Goal: Information Seeking & Learning: Check status

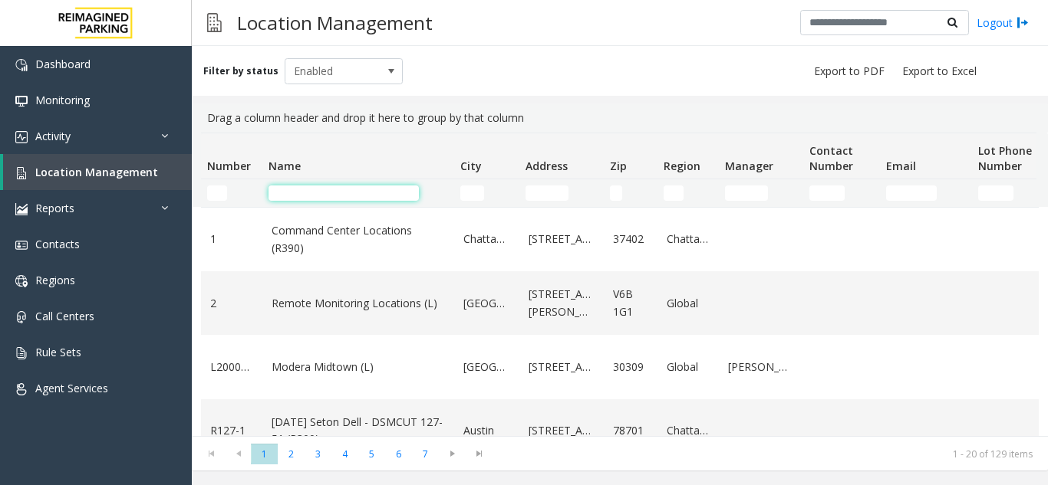
click at [306, 196] on input "Name Filter" at bounding box center [343, 193] width 150 height 15
click at [367, 183] on td "Name Filter" at bounding box center [358, 193] width 192 height 28
click at [357, 188] on input "Name Filter" at bounding box center [343, 193] width 150 height 15
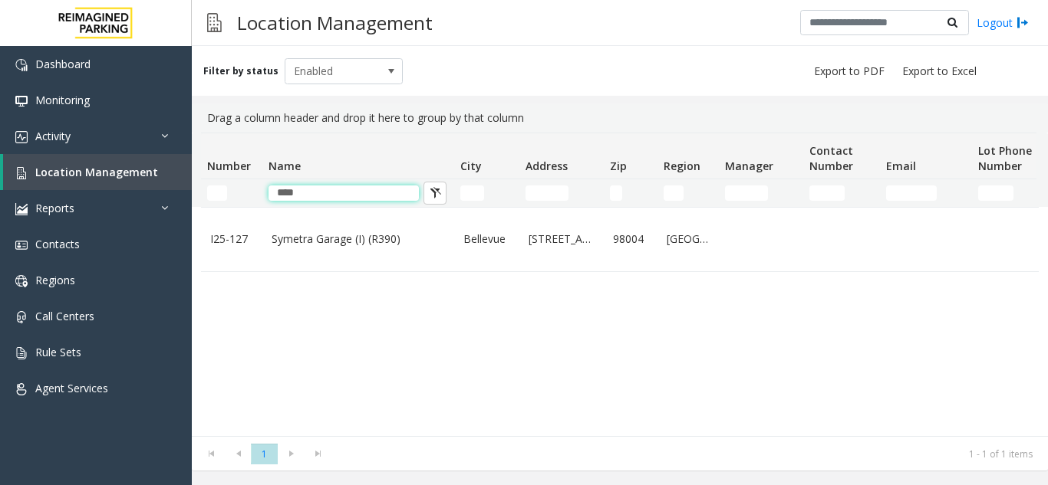
type input "****"
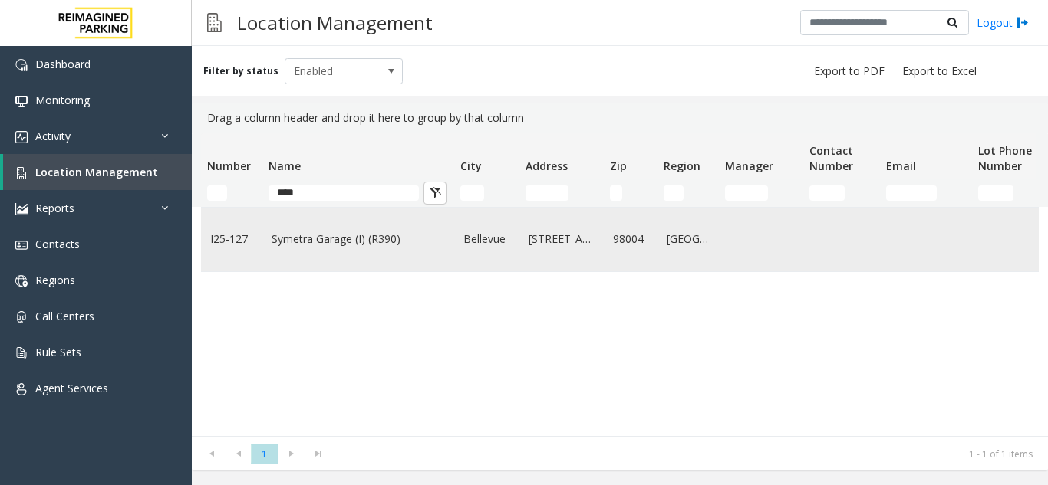
click at [341, 246] on link "Symetra Garage (I) (R390)" at bounding box center [357, 239] width 173 height 17
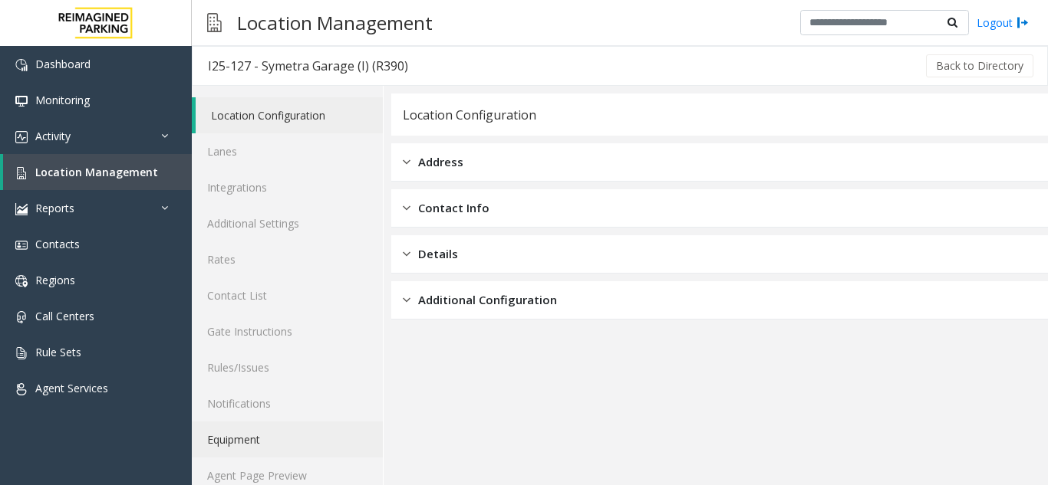
click at [311, 455] on link "Equipment" at bounding box center [287, 440] width 191 height 36
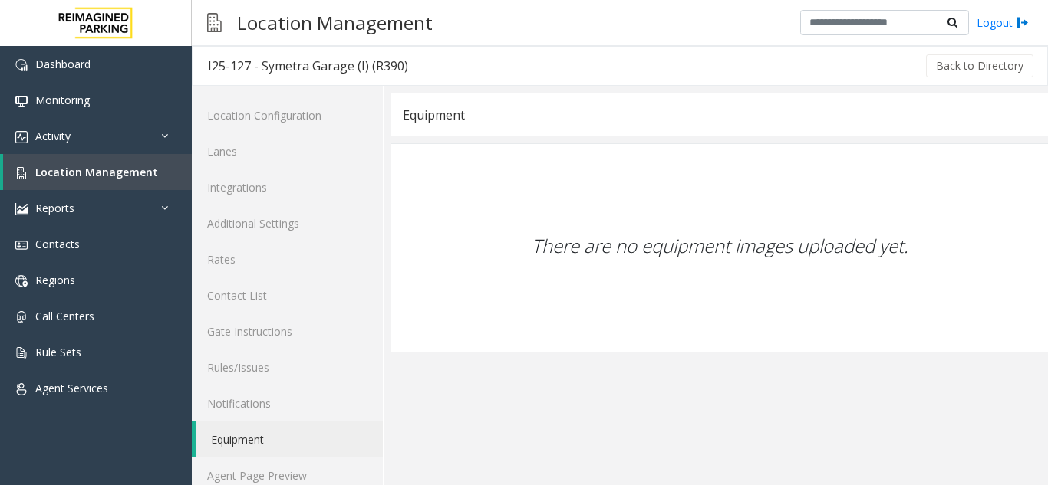
click at [311, 455] on link "Equipment" at bounding box center [289, 440] width 187 height 36
click at [308, 471] on link "Agent Page Preview" at bounding box center [287, 476] width 191 height 36
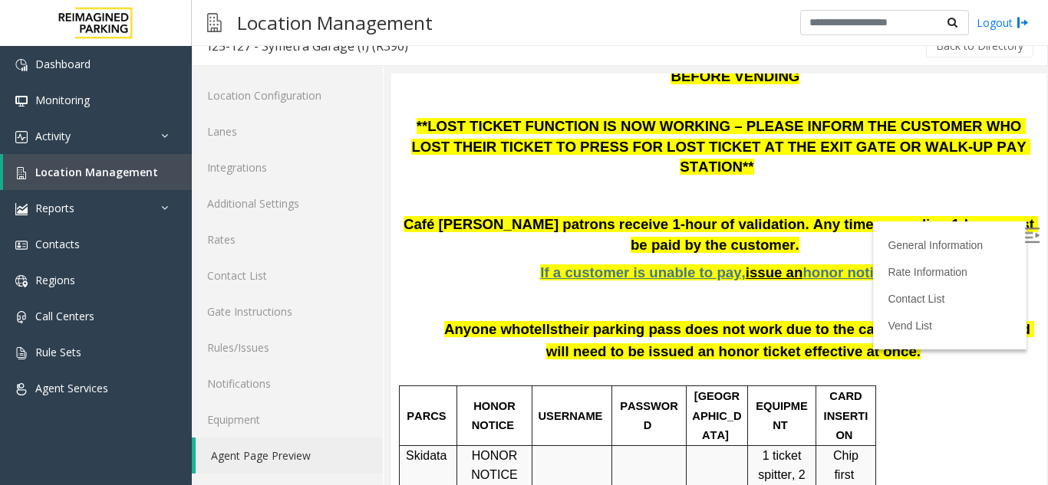
scroll to position [383, 0]
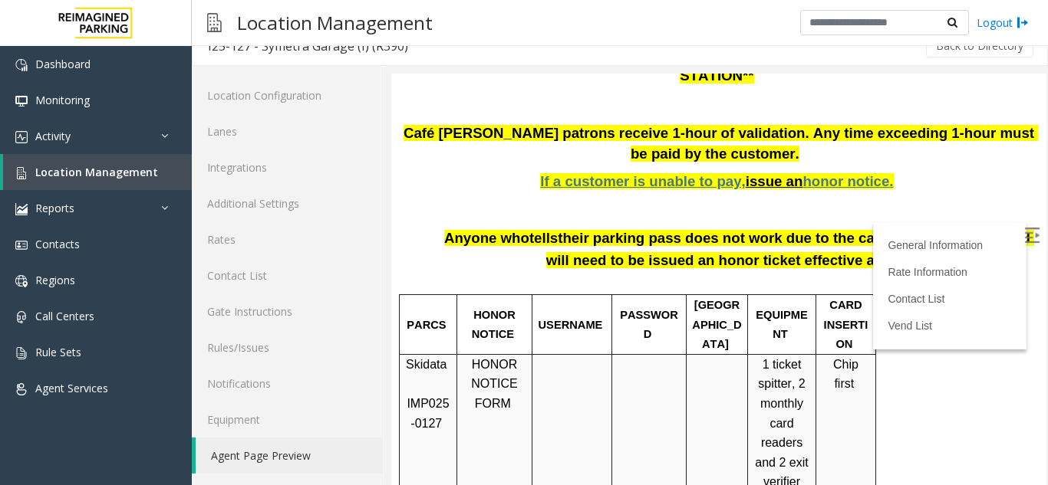
click at [1024, 235] on img at bounding box center [1031, 235] width 15 height 15
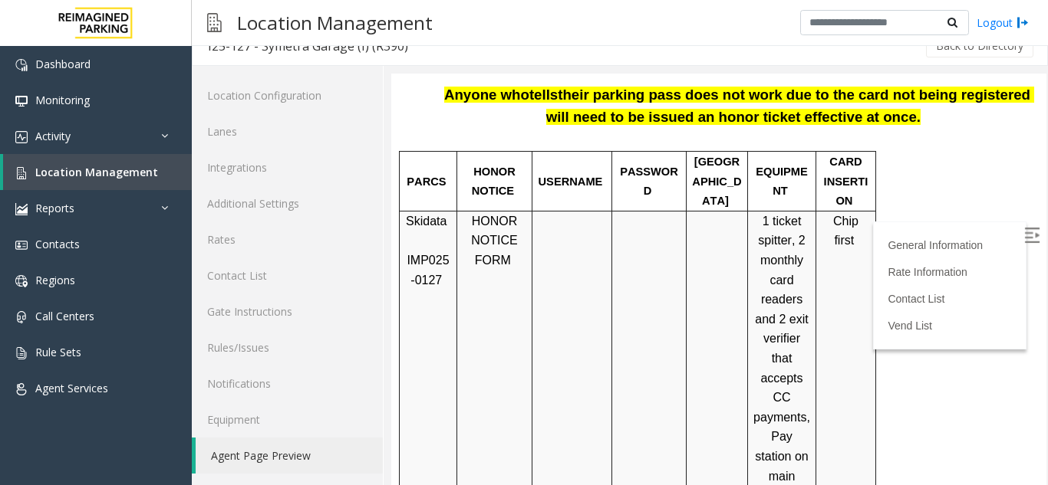
scroll to position [460, 0]
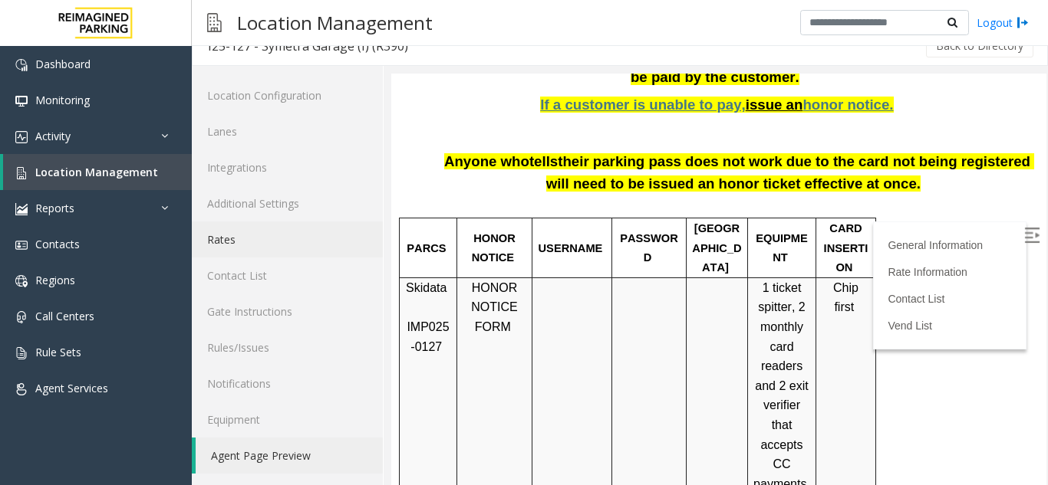
click at [288, 228] on link "Rates" at bounding box center [287, 240] width 191 height 36
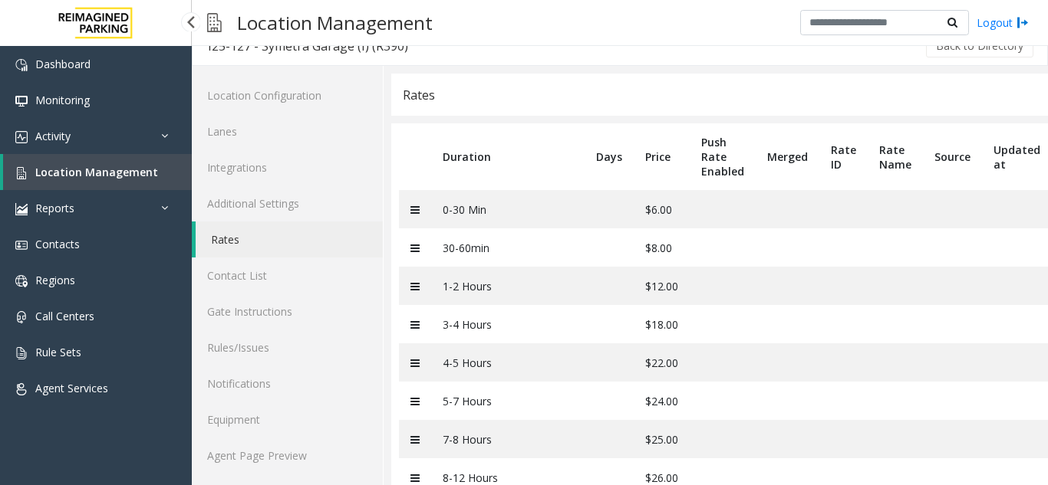
click at [130, 170] on span "Location Management" at bounding box center [96, 172] width 123 height 15
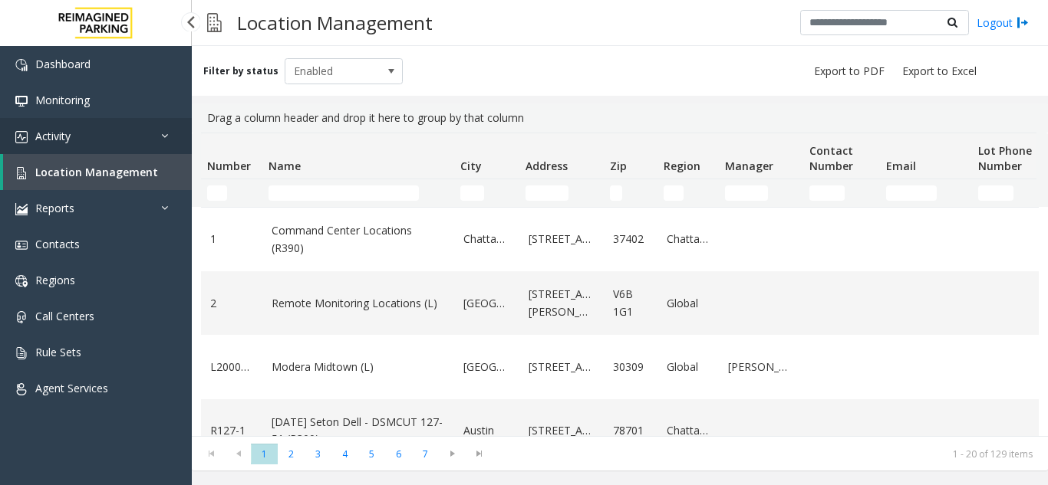
click at [140, 148] on link "Activity" at bounding box center [96, 136] width 192 height 36
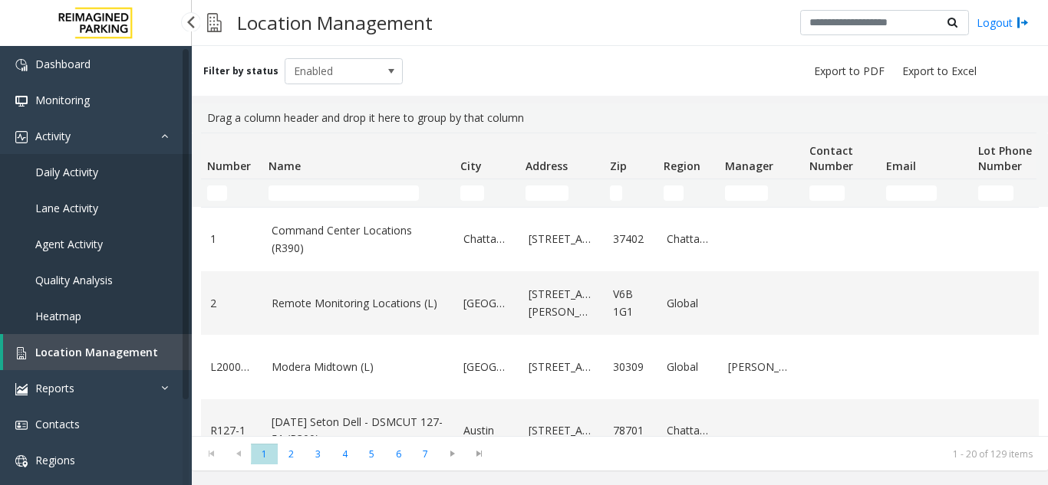
click at [123, 175] on link "Daily Activity" at bounding box center [96, 172] width 192 height 36
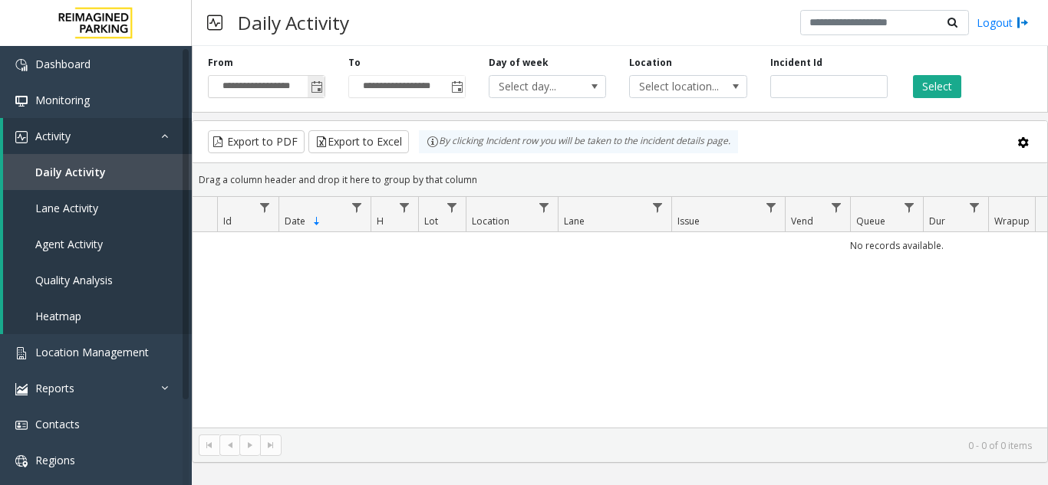
click at [317, 89] on span "Toggle popup" at bounding box center [317, 87] width 12 height 12
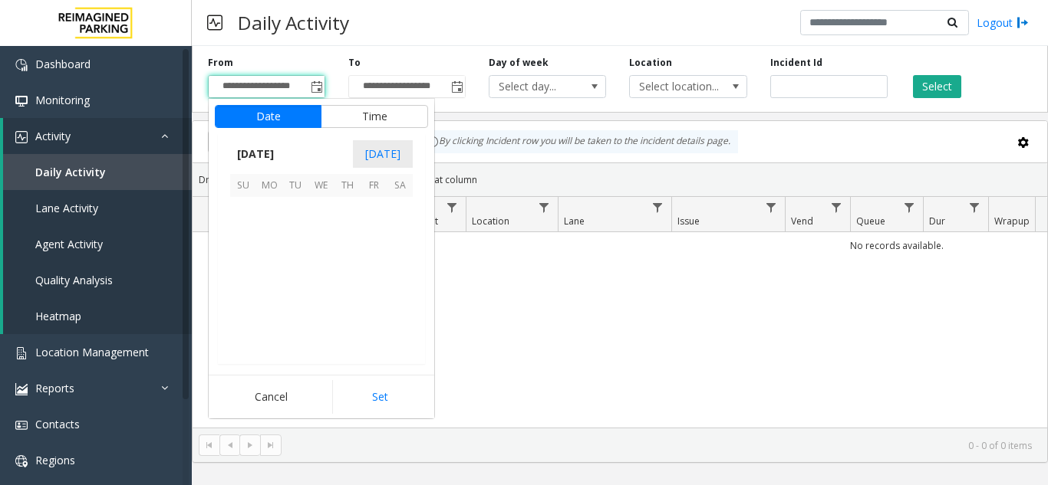
scroll to position [275046, 0]
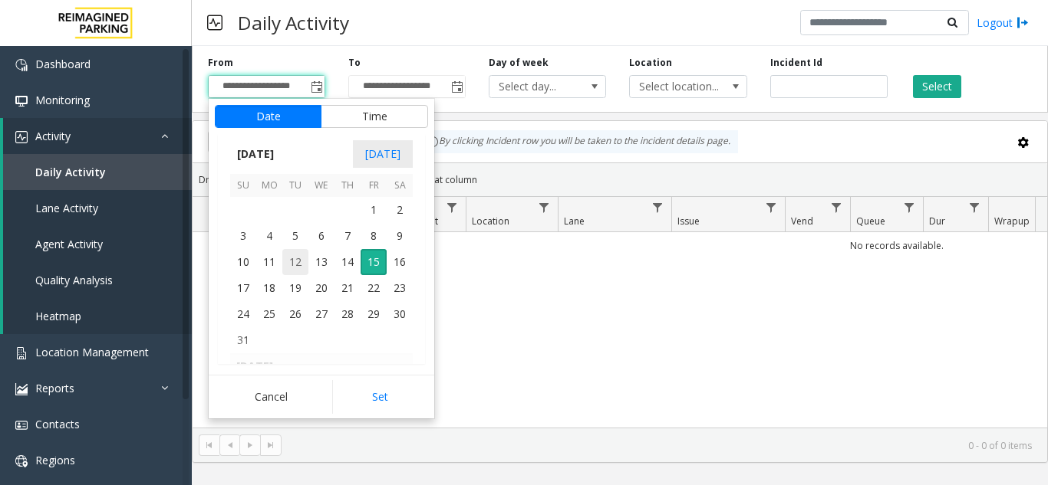
click at [298, 262] on span "12" at bounding box center [295, 262] width 26 height 26
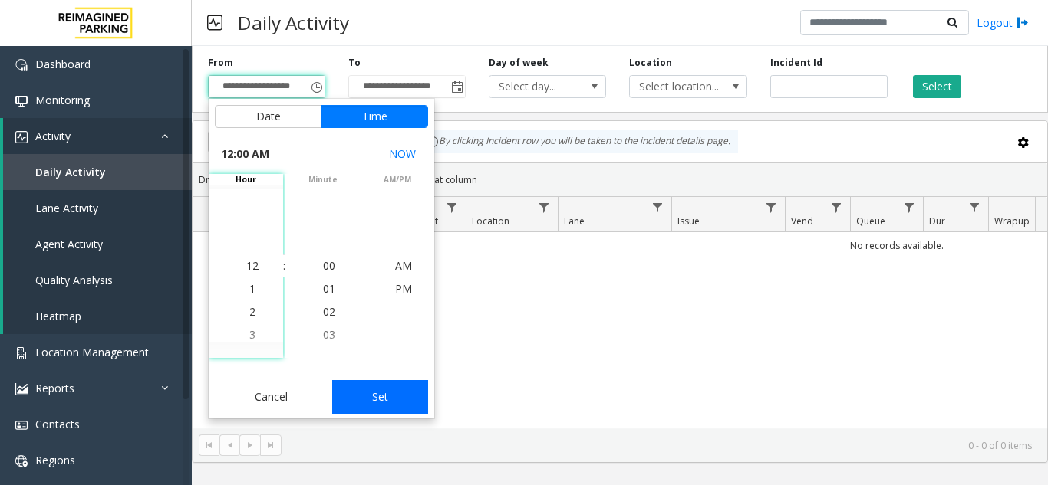
click at [390, 403] on button "Set" at bounding box center [380, 397] width 97 height 34
type input "**********"
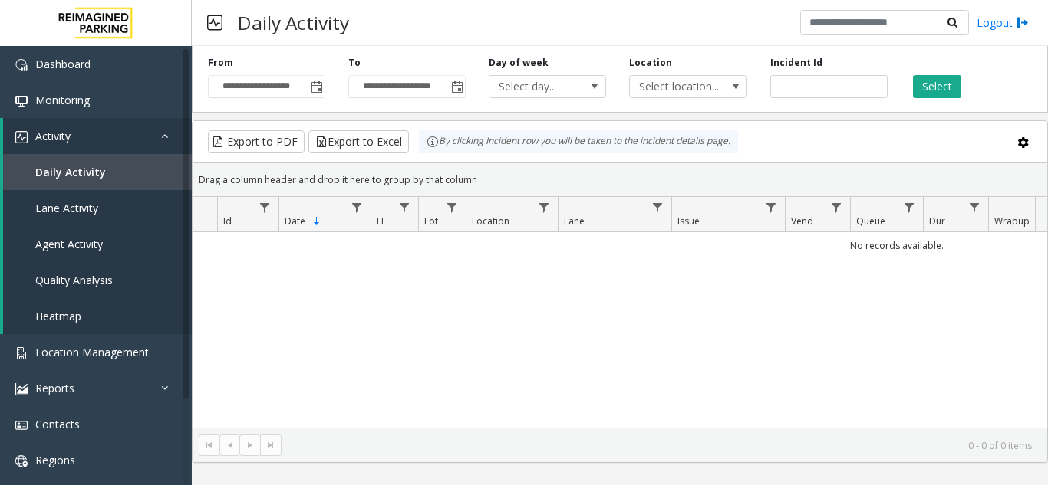
click at [961, 86] on div "Select" at bounding box center [969, 77] width 140 height 42
click at [939, 88] on button "Select" at bounding box center [937, 86] width 48 height 23
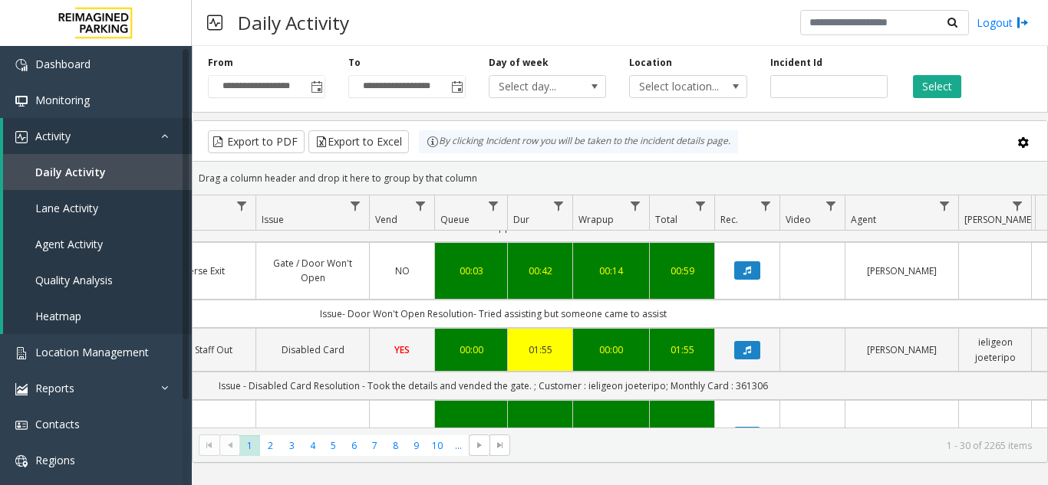
scroll to position [690, 416]
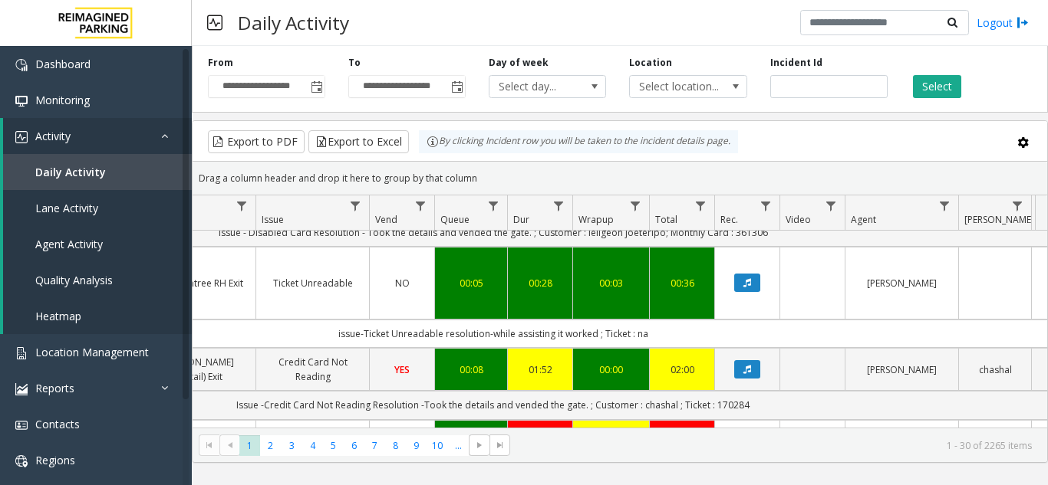
click at [747, 437] on icon "Data table" at bounding box center [747, 441] width 8 height 9
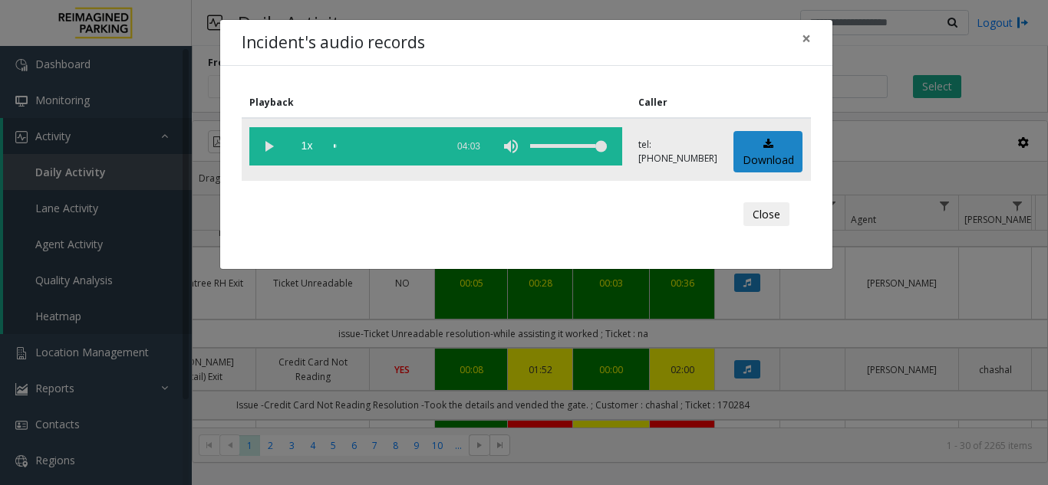
click at [268, 154] on vg-play-pause at bounding box center [268, 146] width 38 height 38
click at [800, 41] on button "×" at bounding box center [806, 39] width 31 height 38
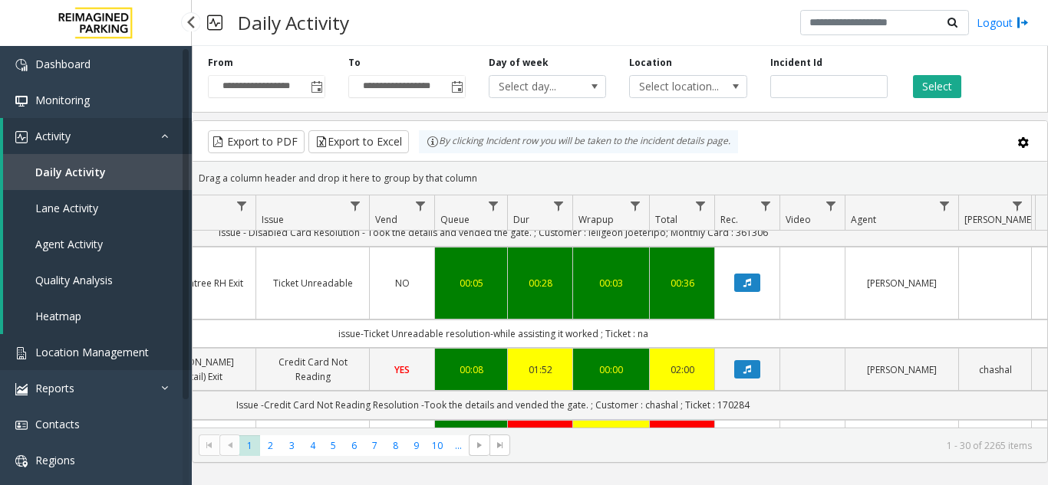
click at [155, 342] on link "Location Management" at bounding box center [96, 352] width 192 height 36
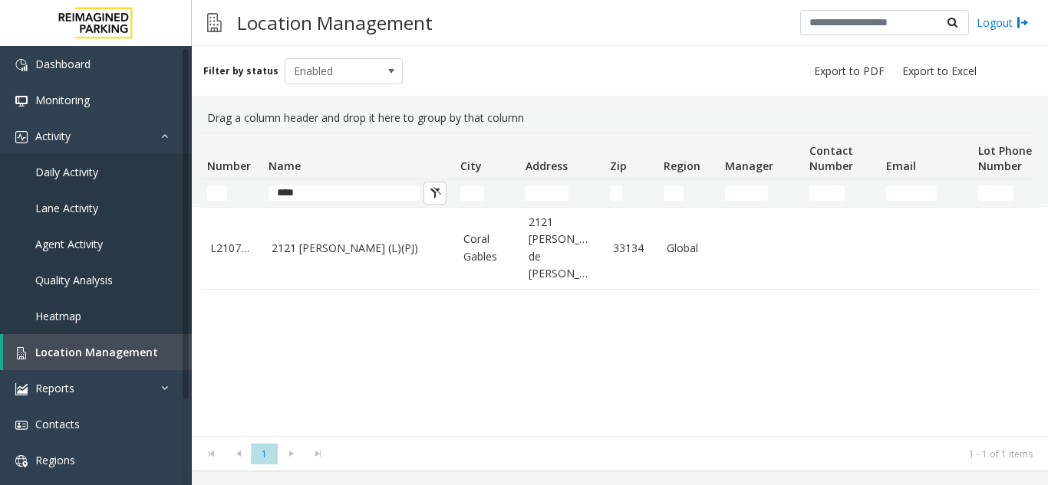
type input "****"
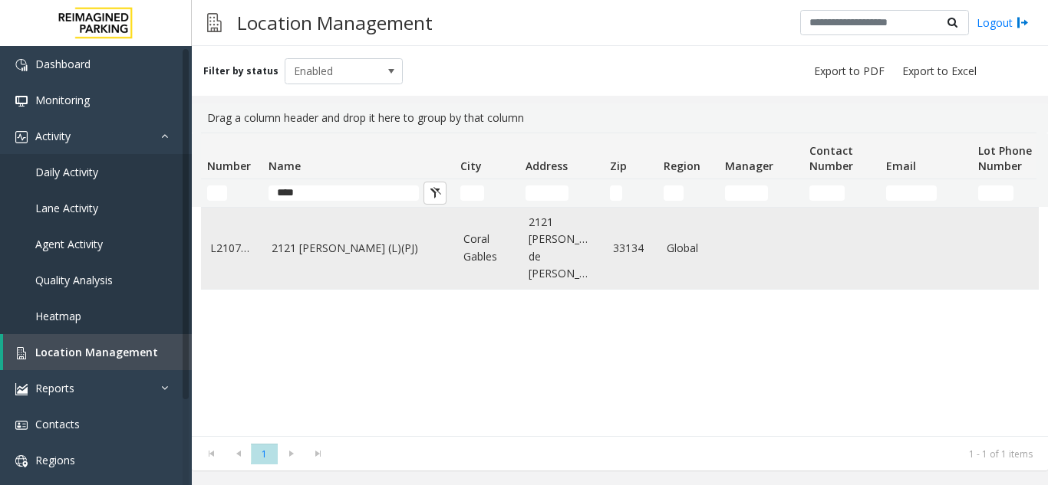
click at [333, 240] on link "2121 [PERSON_NAME] (L)(PJ)" at bounding box center [357, 248] width 173 height 17
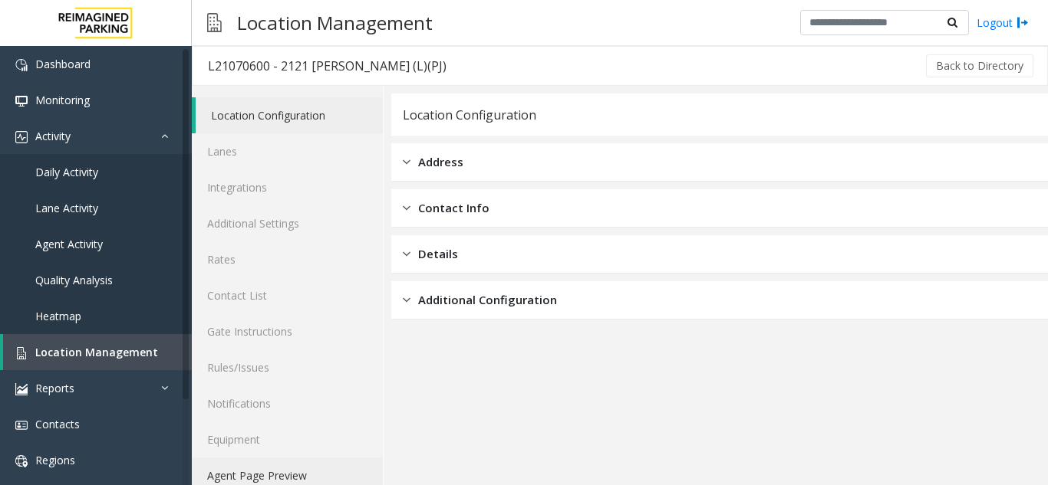
click at [285, 477] on link "Agent Page Preview" at bounding box center [287, 476] width 191 height 36
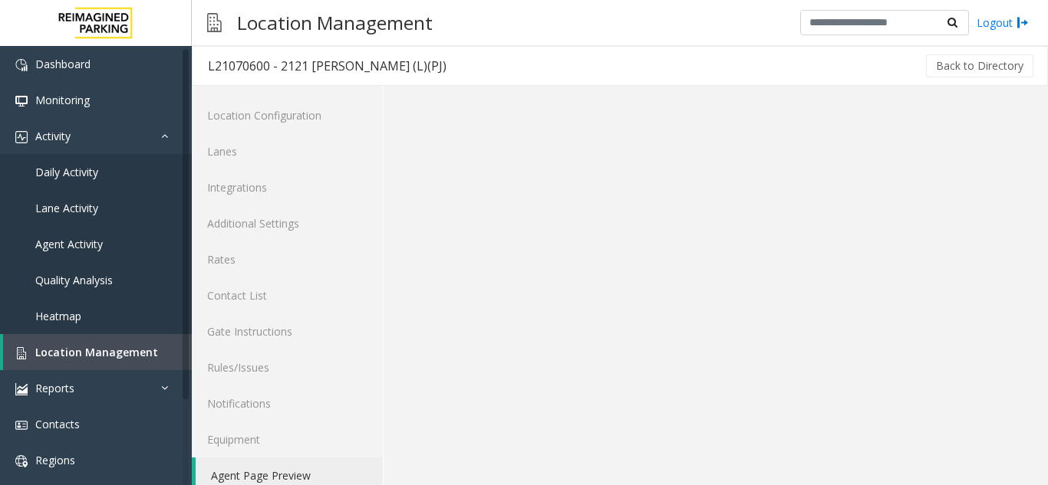
click at [285, 477] on link "Agent Page Preview" at bounding box center [289, 476] width 187 height 36
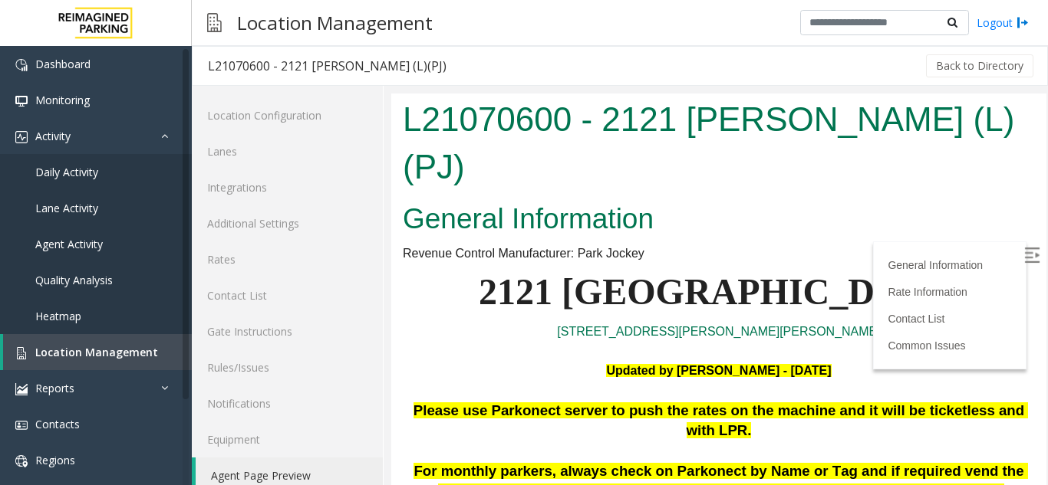
click at [1024, 255] on img at bounding box center [1031, 255] width 15 height 15
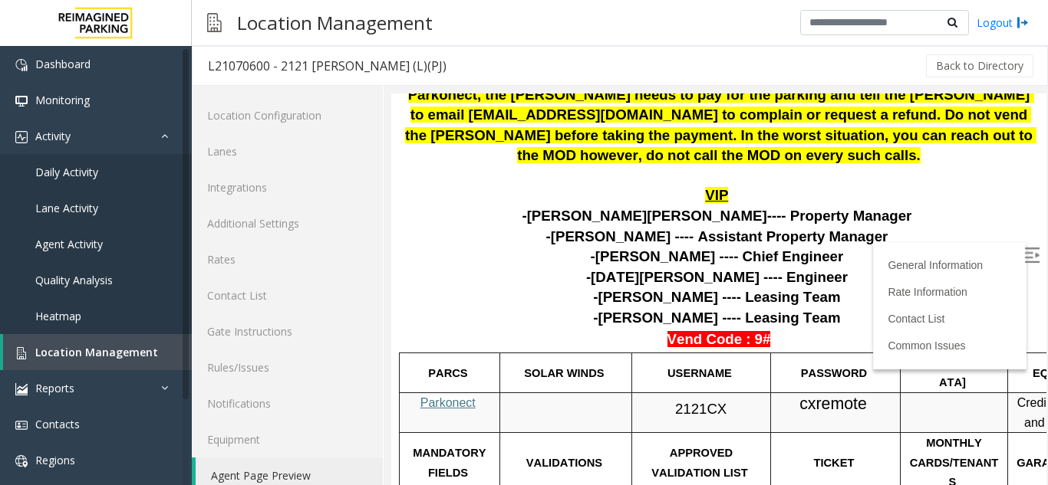
scroll to position [613, 0]
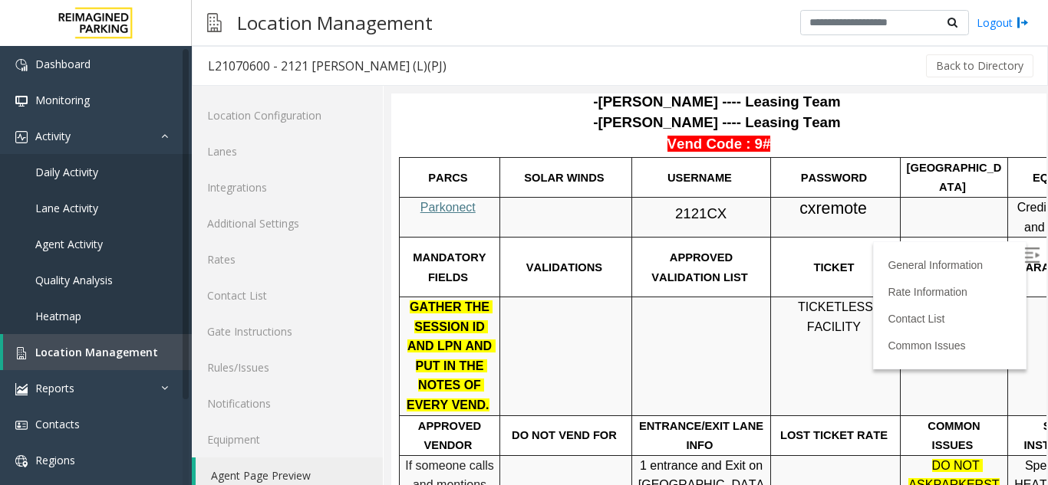
click at [429, 201] on span "Parkonect" at bounding box center [447, 207] width 55 height 13
click at [682, 206] on span "2121CX" at bounding box center [700, 214] width 51 height 16
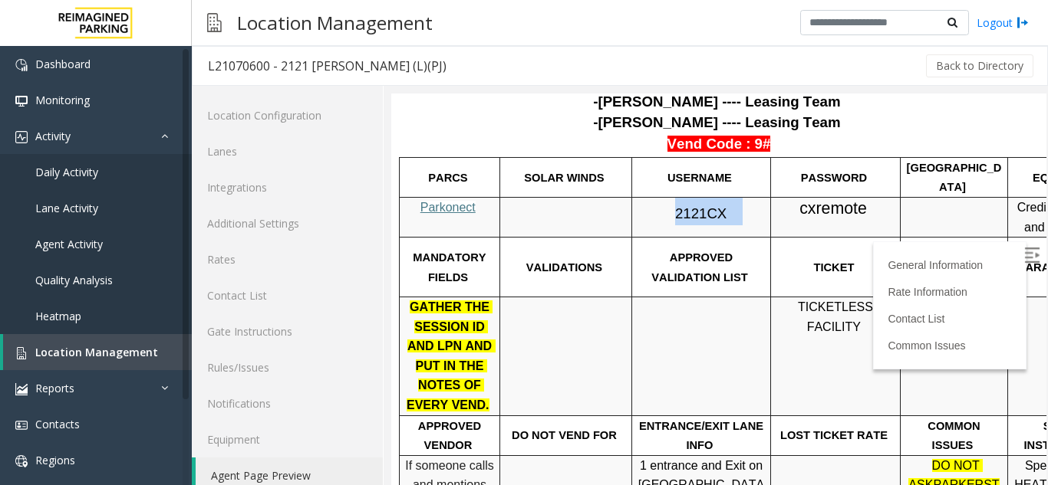
click at [682, 206] on span "2121CX" at bounding box center [700, 214] width 51 height 16
click at [829, 199] on span "cxremote" at bounding box center [832, 208] width 67 height 19
copy p "cxremote"
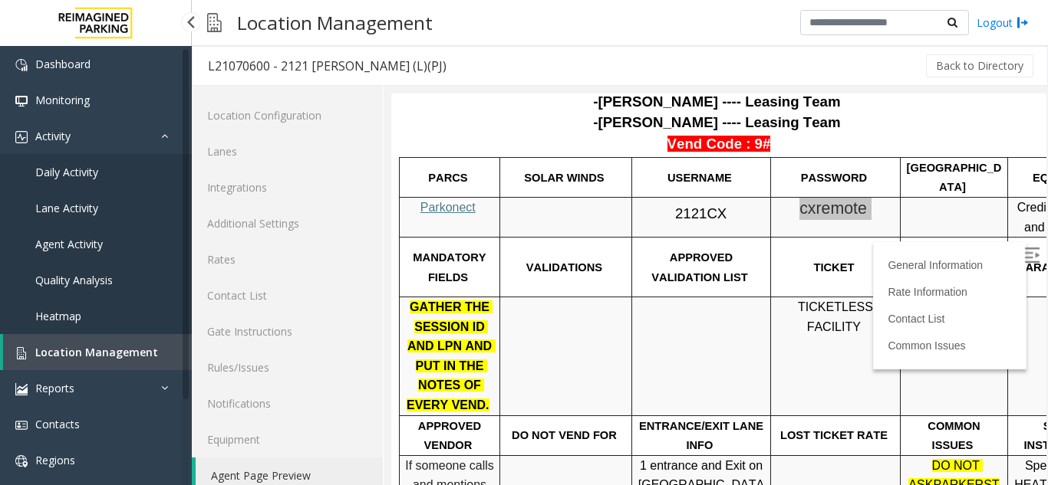
click at [66, 344] on link "Location Management" at bounding box center [97, 352] width 189 height 36
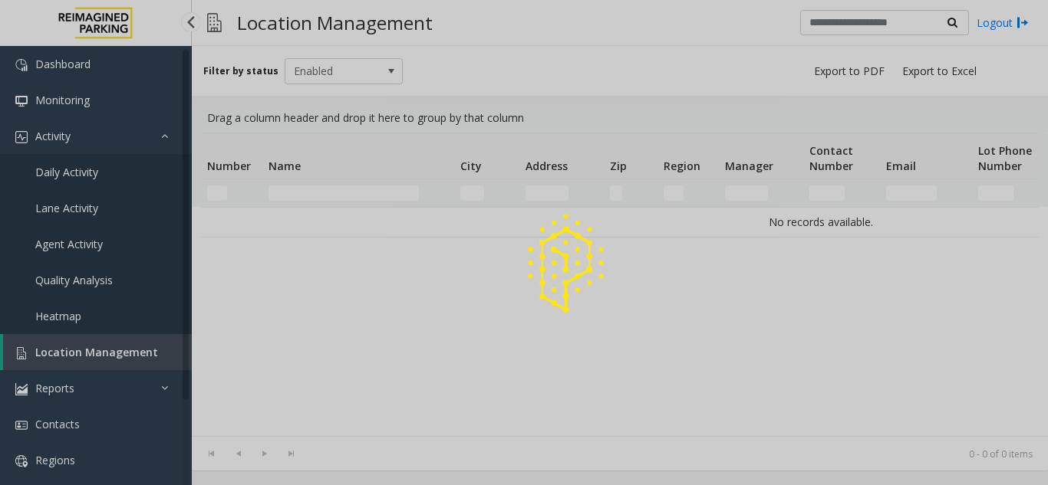
click at [66, 344] on div at bounding box center [524, 242] width 1048 height 485
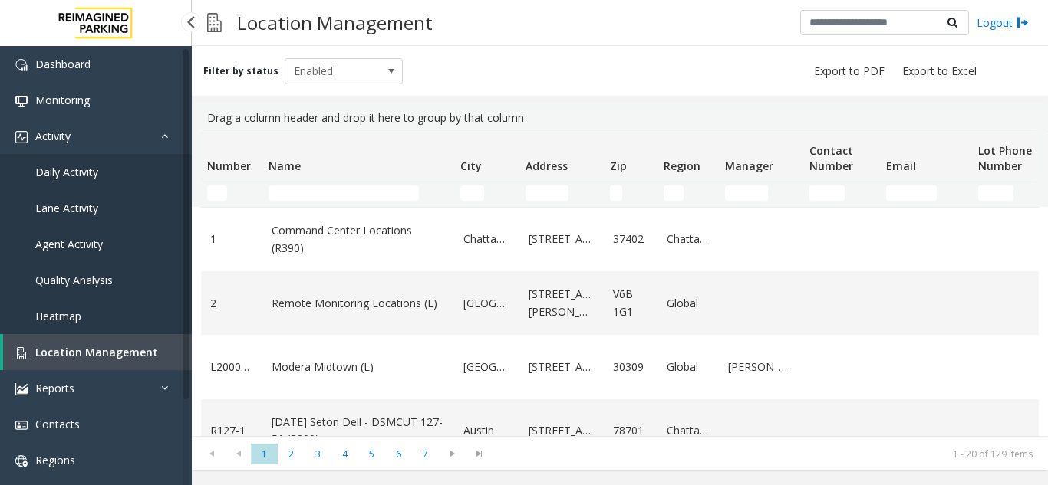
click at [148, 177] on link "Daily Activity" at bounding box center [96, 172] width 192 height 36
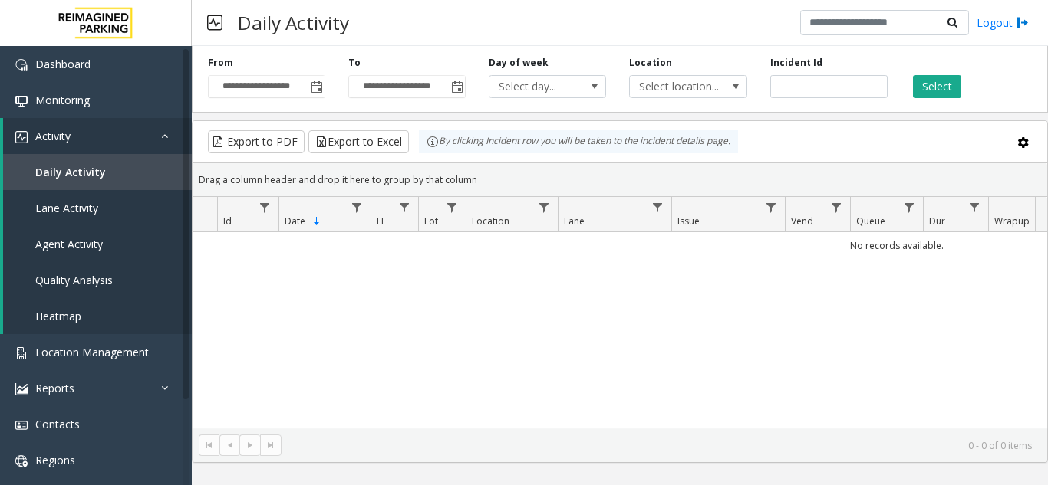
click at [324, 88] on span "Toggle popup" at bounding box center [316, 86] width 17 height 25
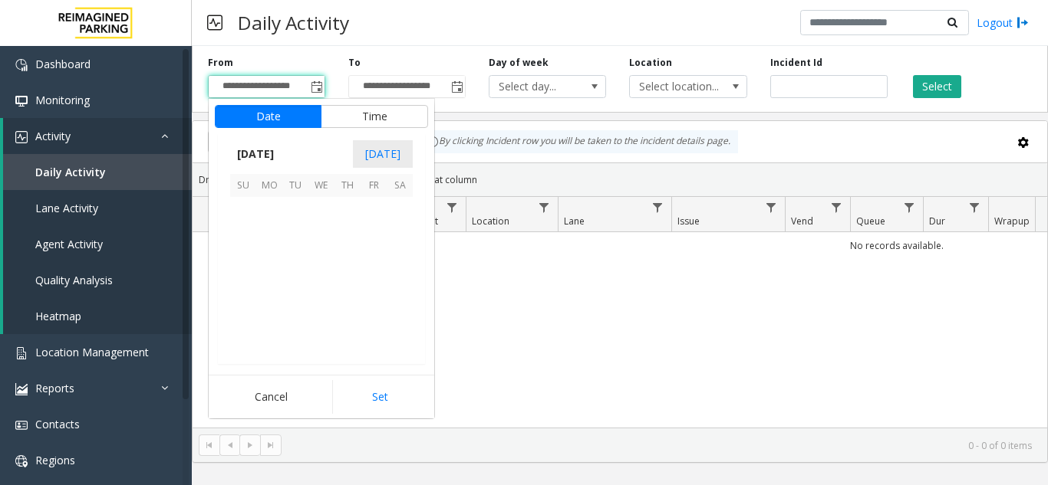
scroll to position [275046, 0]
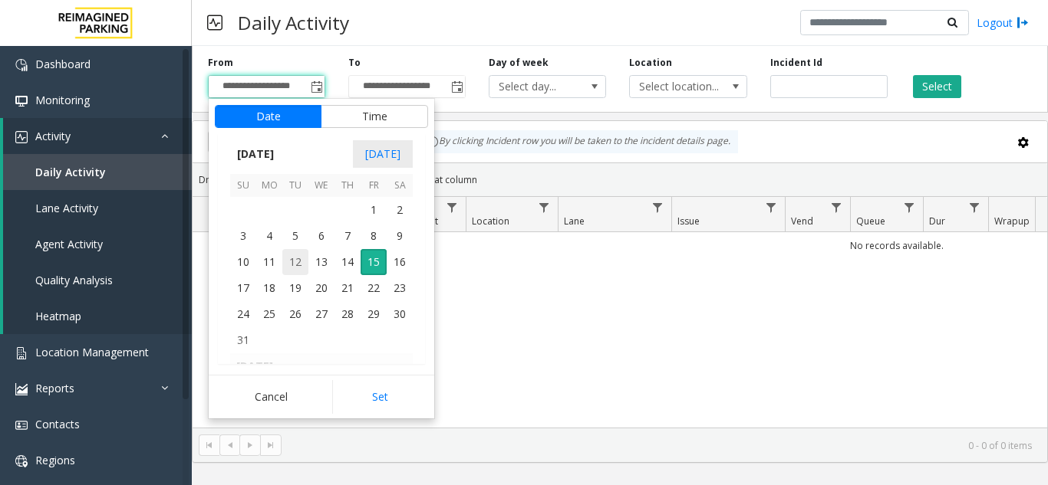
click at [298, 255] on span "12" at bounding box center [295, 262] width 26 height 26
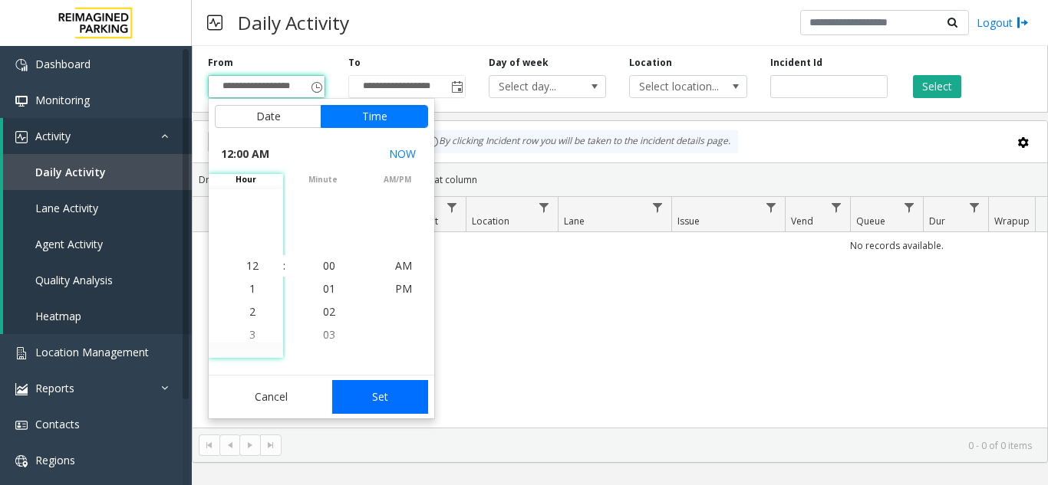
click at [423, 390] on button "Set" at bounding box center [380, 397] width 97 height 34
type input "**********"
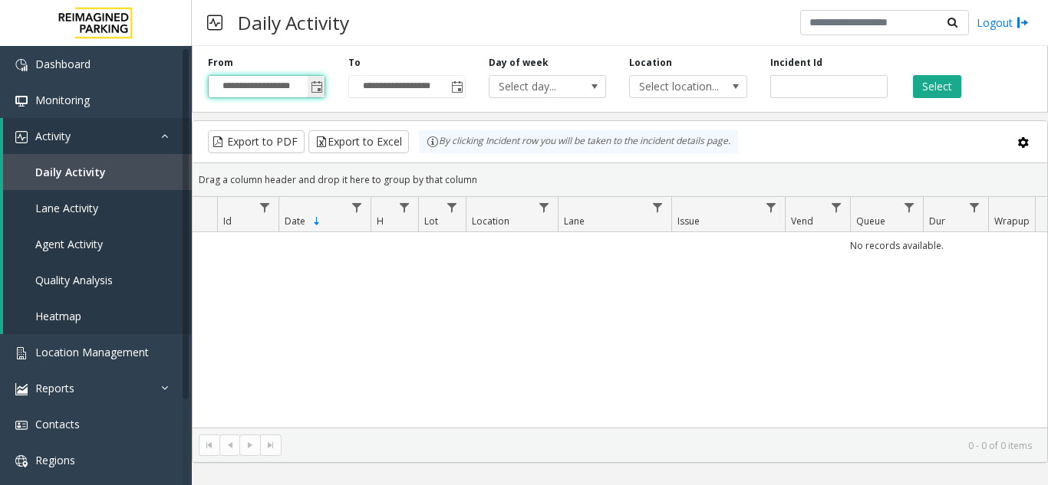
click at [316, 97] on span "Toggle popup" at bounding box center [316, 86] width 17 height 25
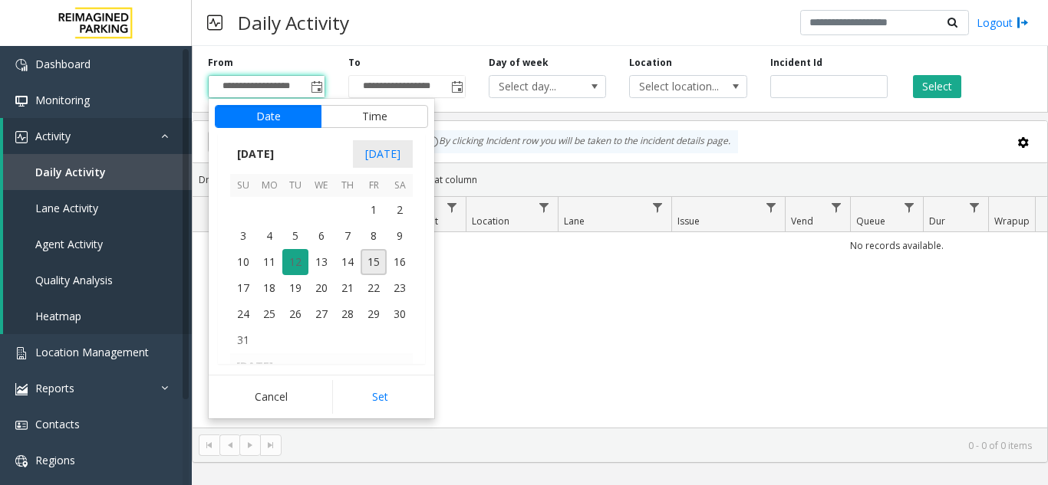
click at [292, 262] on span "12" at bounding box center [295, 262] width 26 height 26
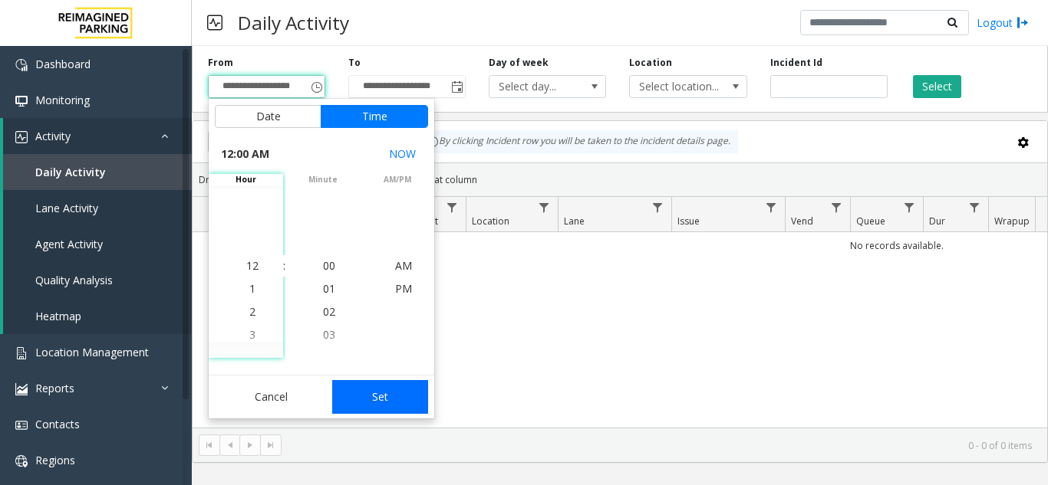
click at [371, 394] on button "Set" at bounding box center [380, 397] width 97 height 34
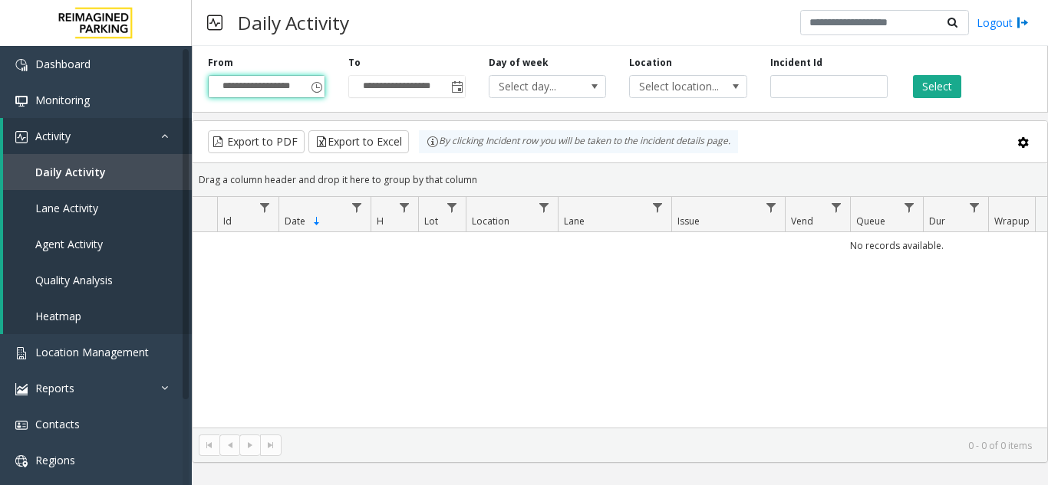
click at [937, 74] on div "Select" at bounding box center [969, 77] width 140 height 42
click at [935, 84] on button "Select" at bounding box center [937, 86] width 48 height 23
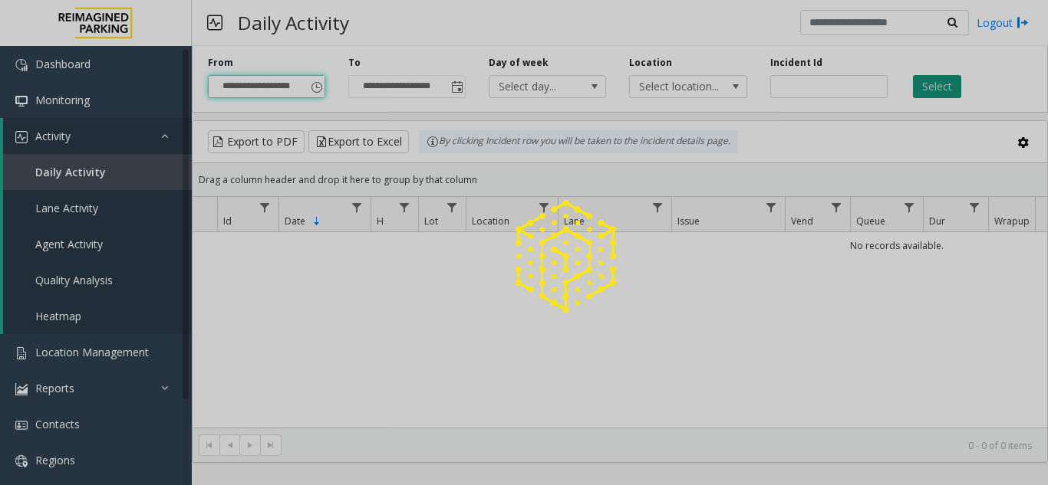
click at [935, 84] on div at bounding box center [524, 242] width 1048 height 485
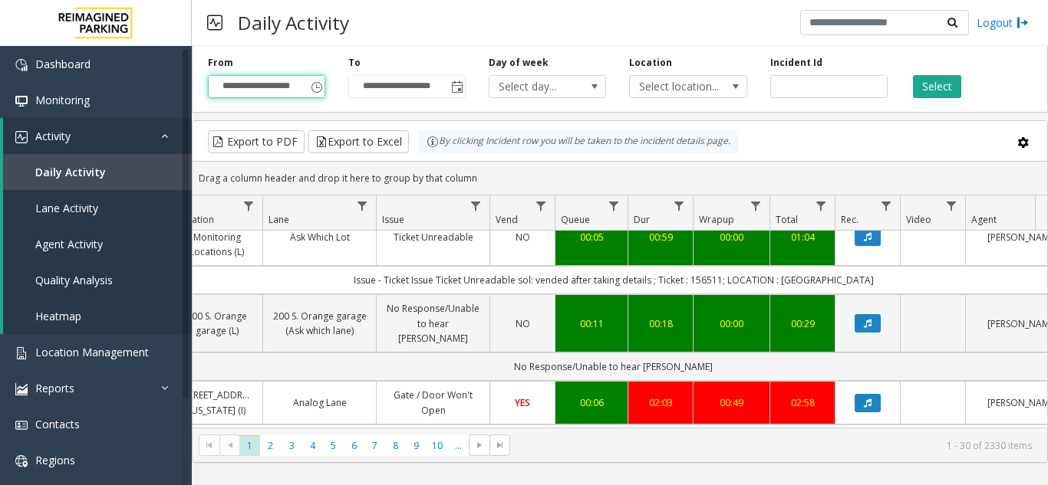
scroll to position [460, 295]
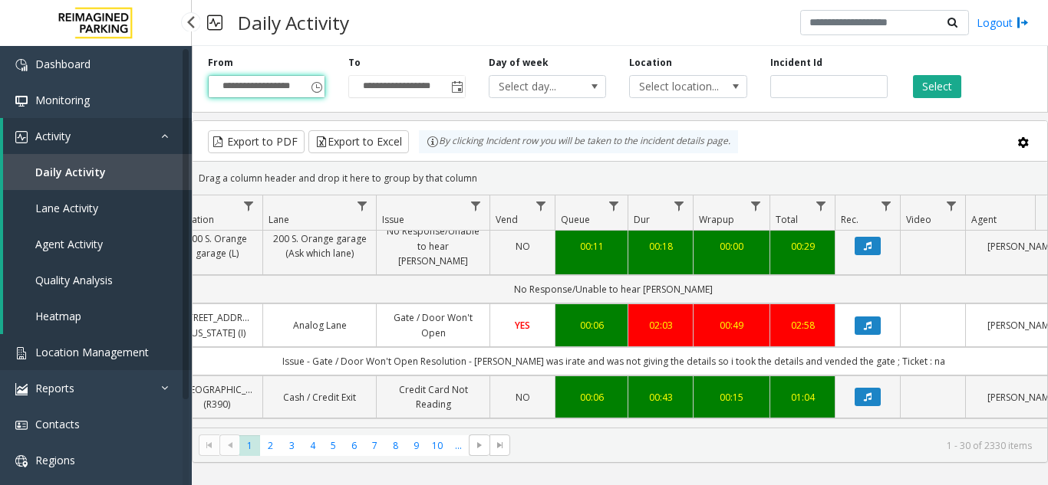
click at [118, 363] on link "Location Management" at bounding box center [96, 352] width 192 height 36
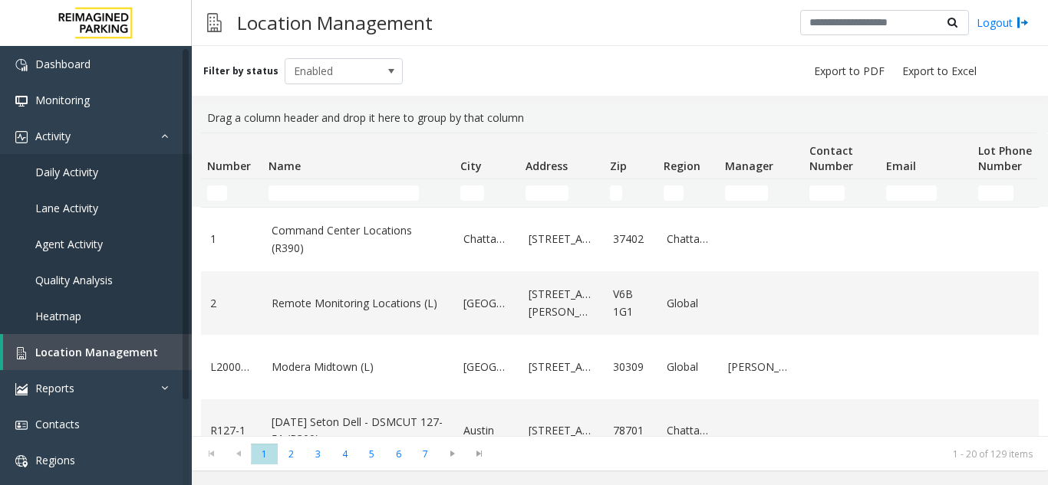
type input "**********"
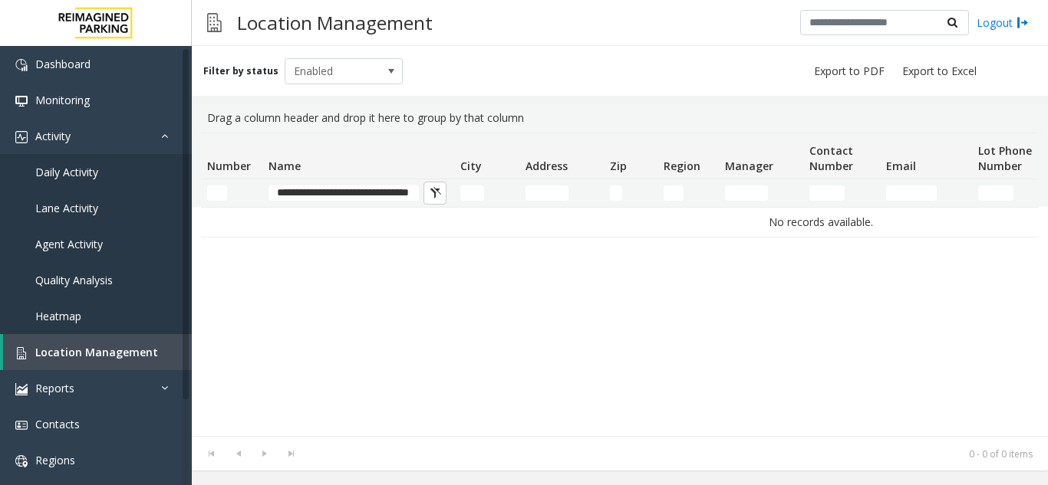
click at [389, 194] on input "**********" at bounding box center [343, 193] width 150 height 15
click at [367, 193] on input "**********" at bounding box center [343, 193] width 150 height 15
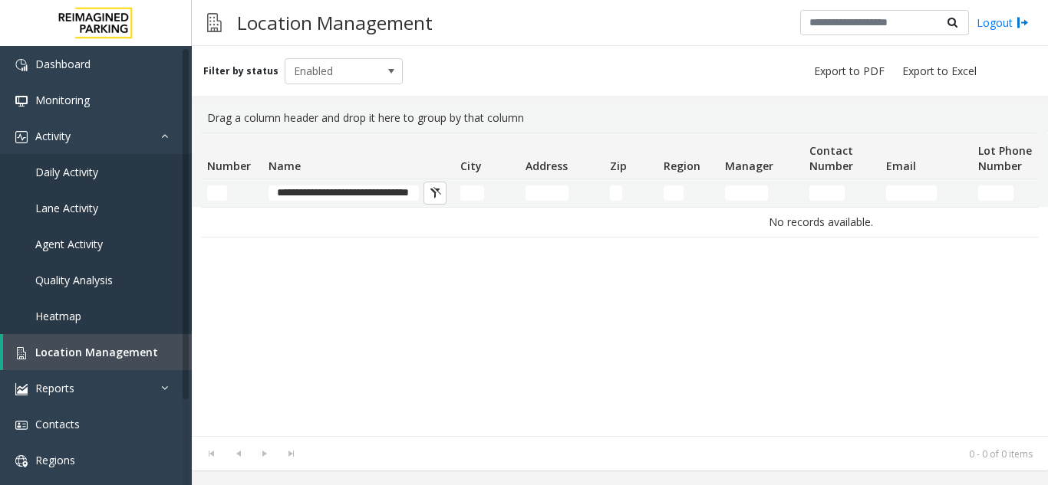
click at [367, 193] on input "**********" at bounding box center [343, 193] width 150 height 15
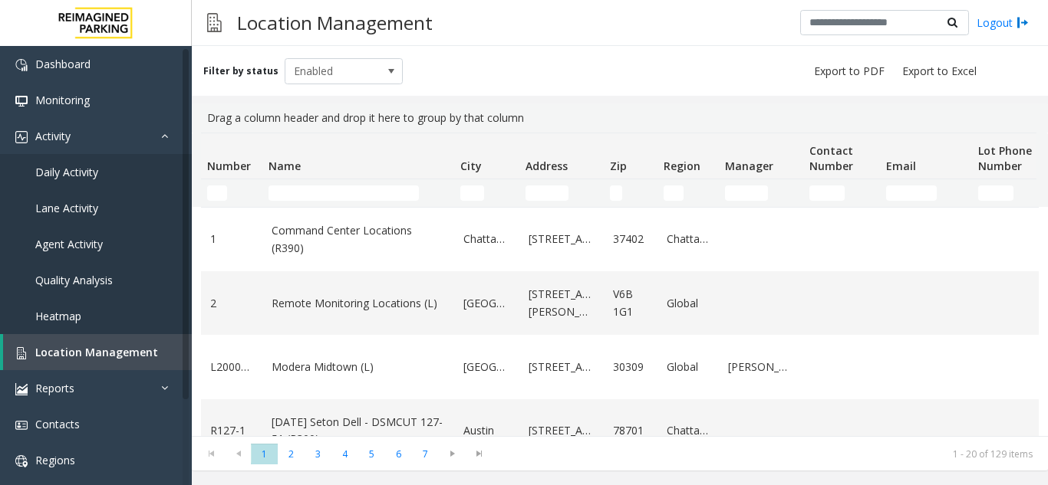
click at [286, 189] on input "Name Filter" at bounding box center [343, 193] width 150 height 15
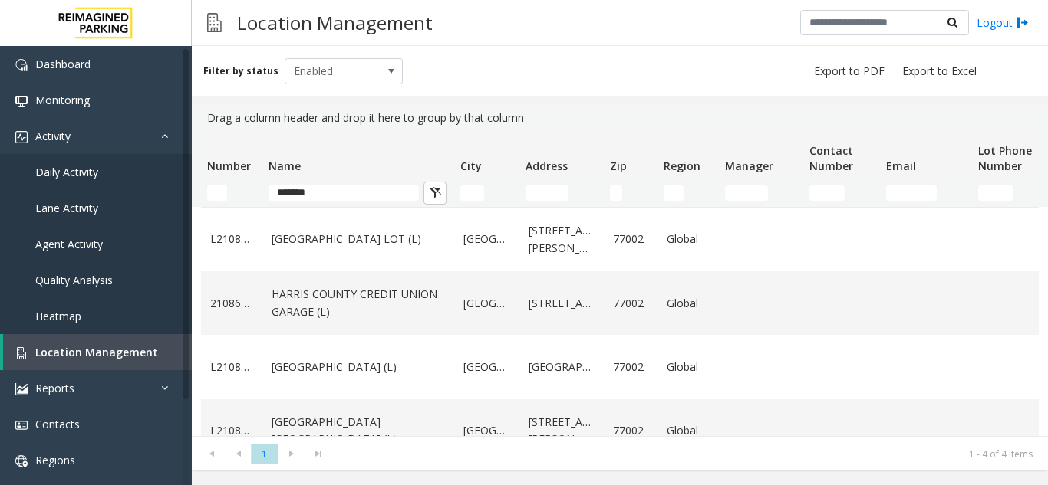
type input "******"
click at [124, 345] on link "Location Management" at bounding box center [97, 352] width 189 height 36
click at [324, 197] on input "******" at bounding box center [343, 193] width 150 height 15
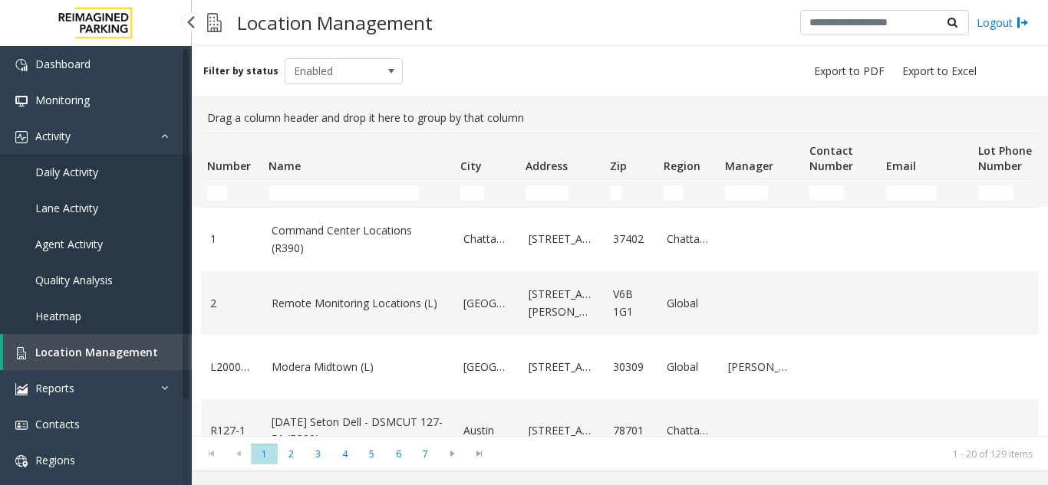
click at [140, 355] on span "Location Management" at bounding box center [96, 352] width 123 height 15
click at [121, 173] on link "Daily Activity" at bounding box center [96, 172] width 192 height 36
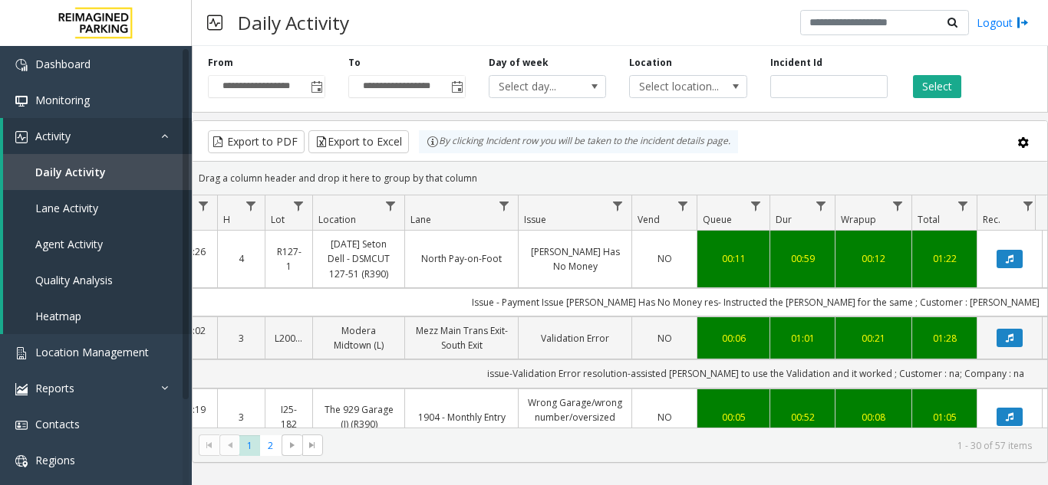
scroll to position [0, 155]
